Goal: Information Seeking & Learning: Learn about a topic

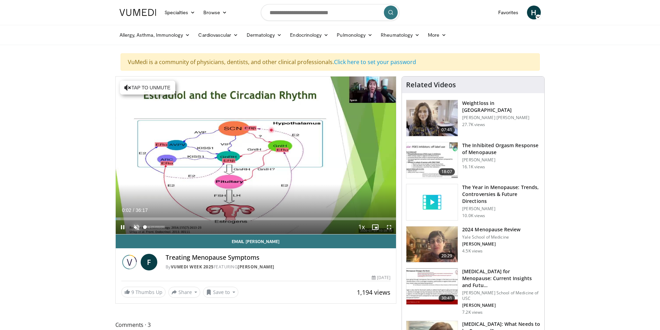
click at [135, 227] on span "Video Player" at bounding box center [136, 227] width 14 height 14
click at [124, 228] on span "Video Player" at bounding box center [123, 227] width 14 height 14
click at [122, 228] on span "Video Player" at bounding box center [123, 227] width 14 height 14
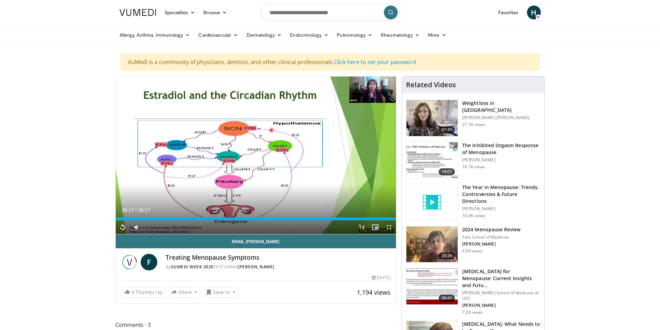
click at [472, 107] on div "Weightloss in [GEOGRAPHIC_DATA] [PERSON_NAME] [PERSON_NAME] 27.7K views" at bounding box center [501, 118] width 78 height 37
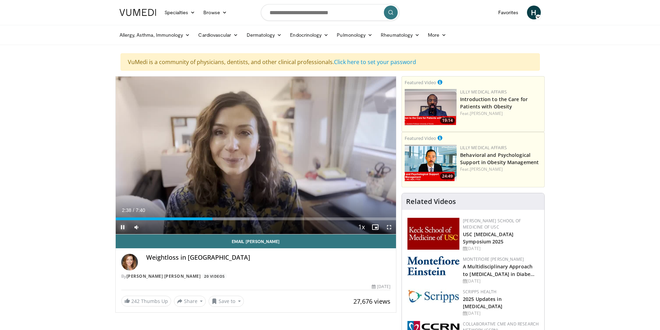
click at [125, 228] on span "Video Player" at bounding box center [123, 227] width 14 height 14
click at [189, 303] on button "Share" at bounding box center [190, 301] width 32 height 11
click at [258, 269] on div "Weightloss in Menopause By Susan Brian 20 Videos" at bounding box center [255, 267] width 269 height 26
click at [86, 43] on div "Allergy, Asthma, Immunology Allergies Asthma Dermatitis Immunology Rhinosinusit…" at bounding box center [330, 35] width 660 height 20
click at [193, 301] on button "Share" at bounding box center [190, 301] width 32 height 11
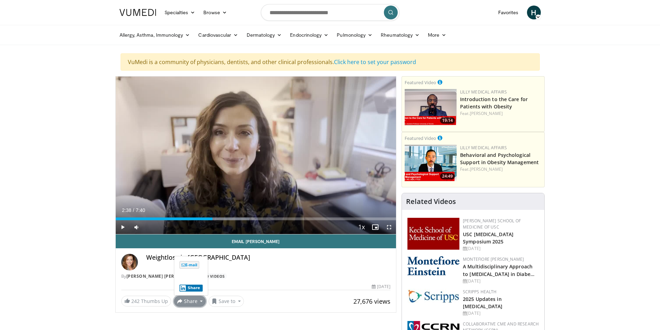
click at [271, 284] on div "27,676 views May 9, 2024" at bounding box center [255, 287] width 269 height 7
drag, startPoint x: 211, startPoint y: 219, endPoint x: 190, endPoint y: 221, distance: 20.8
click at [190, 221] on div "Current Time 2:03 / Duration 7:40 Play Skip Backward Skip Forward Mute Loaded :…" at bounding box center [256, 227] width 280 height 14
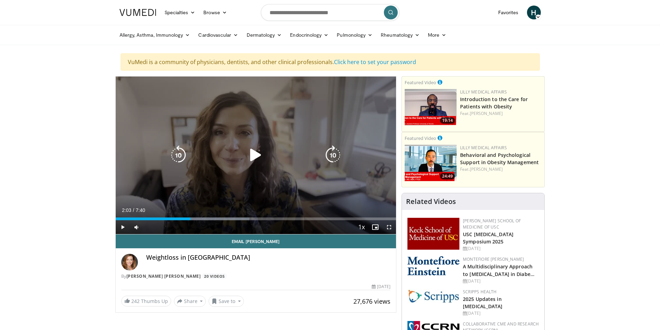
click at [256, 153] on icon "Video Player" at bounding box center [255, 154] width 19 height 19
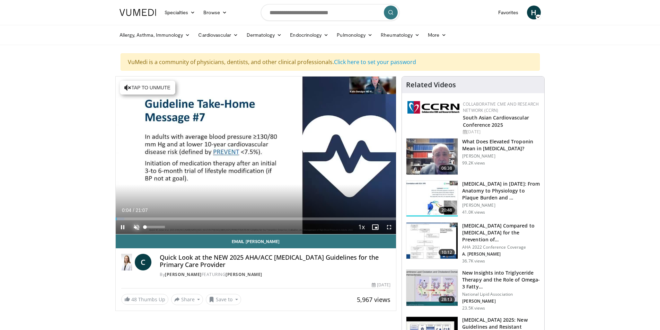
click at [134, 227] on span "Video Player" at bounding box center [136, 227] width 14 height 14
drag, startPoint x: 120, startPoint y: 220, endPoint x: 115, endPoint y: 220, distance: 5.5
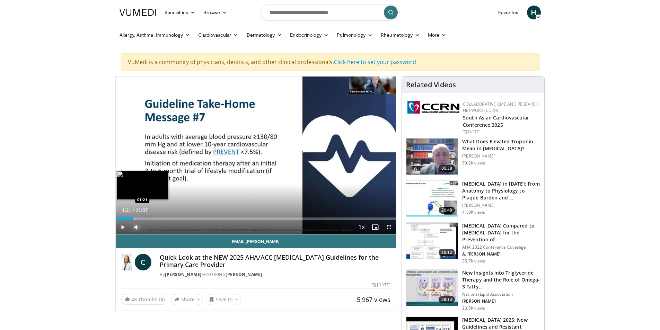
click at [134, 220] on div "Progress Bar" at bounding box center [134, 218] width 1 height 3
